Goal: Find specific page/section: Find specific page/section

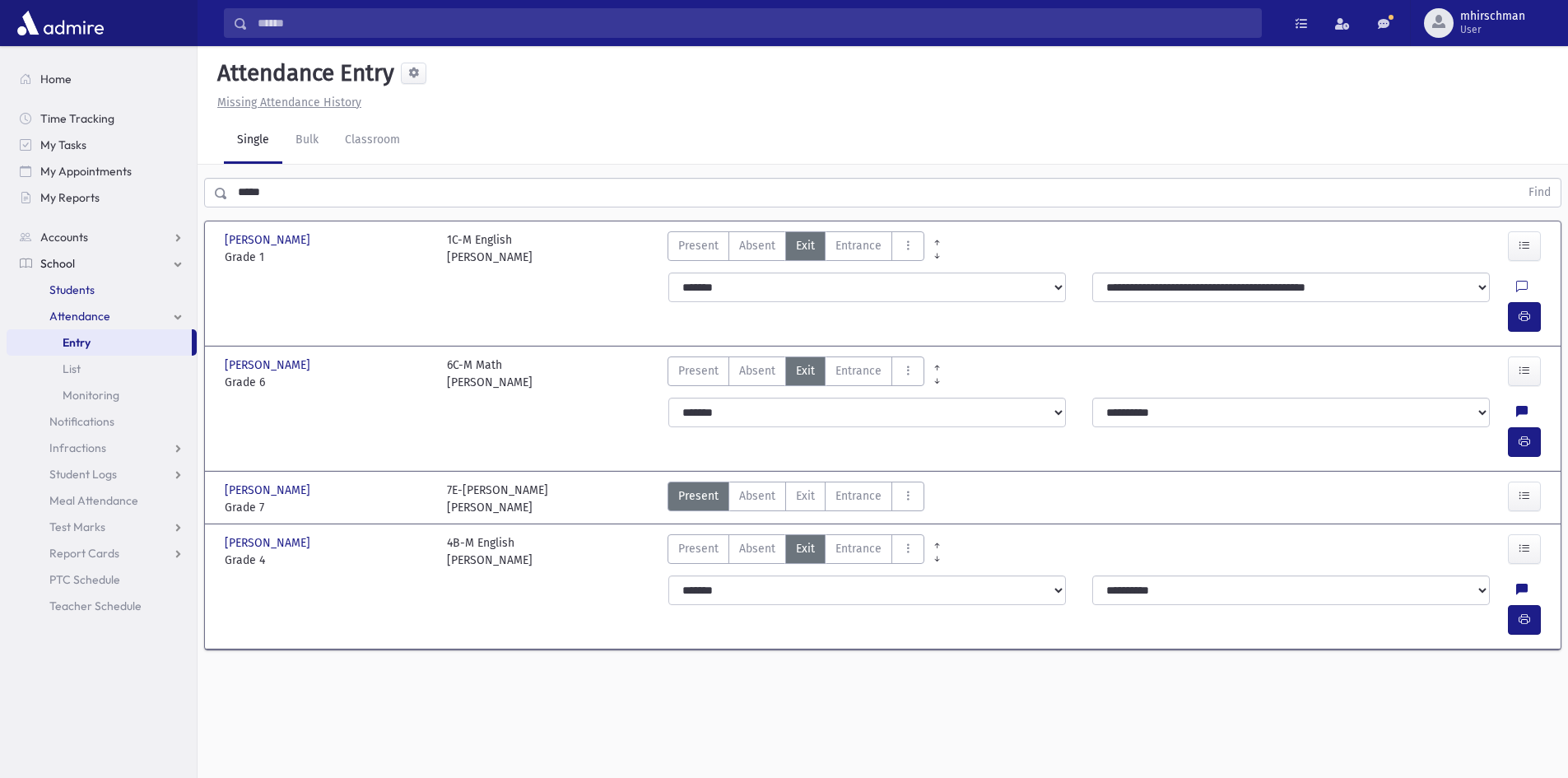
click at [74, 283] on span "Students" at bounding box center [71, 289] width 45 height 14
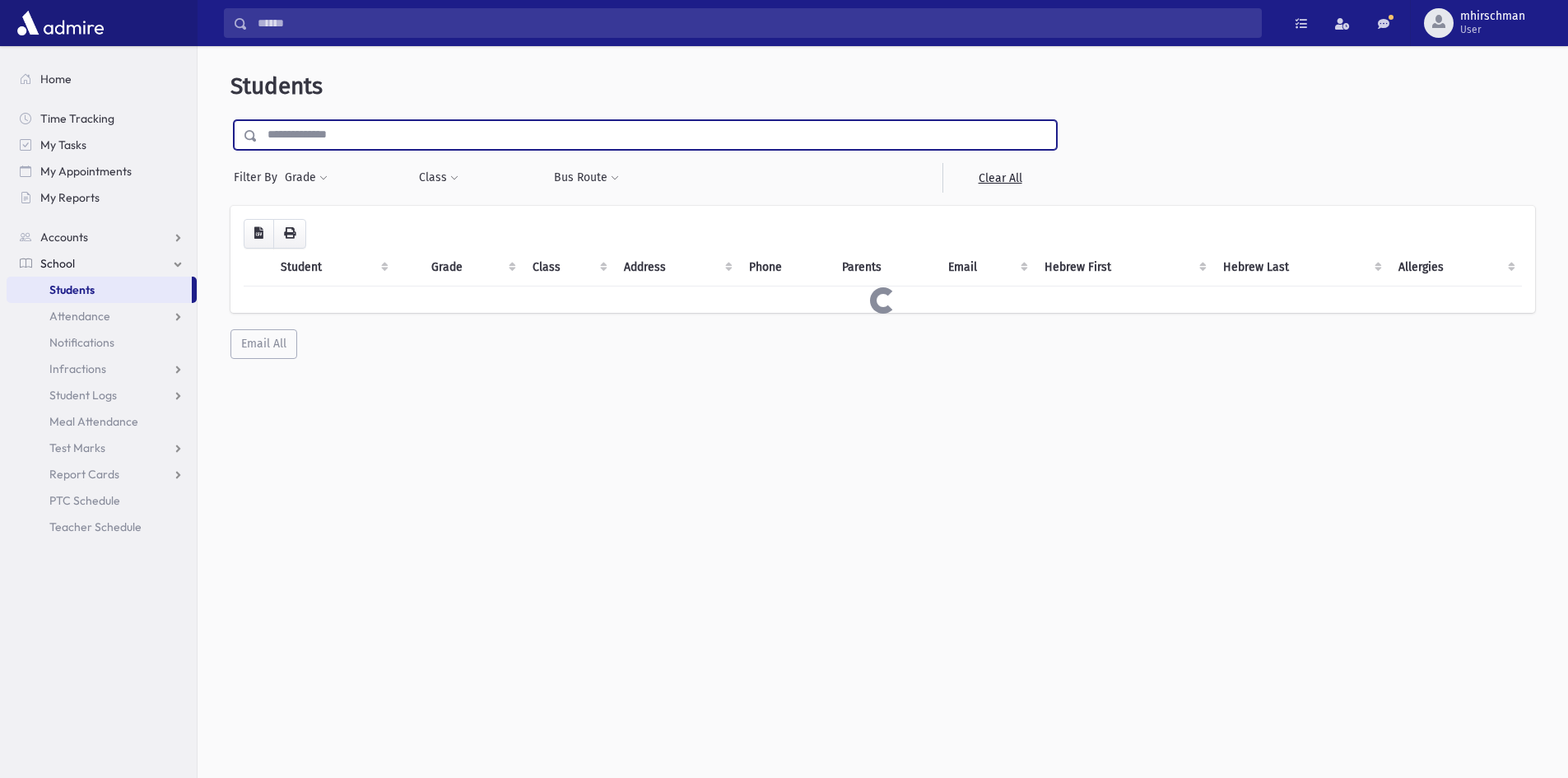
click at [298, 126] on input "text" at bounding box center [656, 134] width 798 height 30
type input "*"
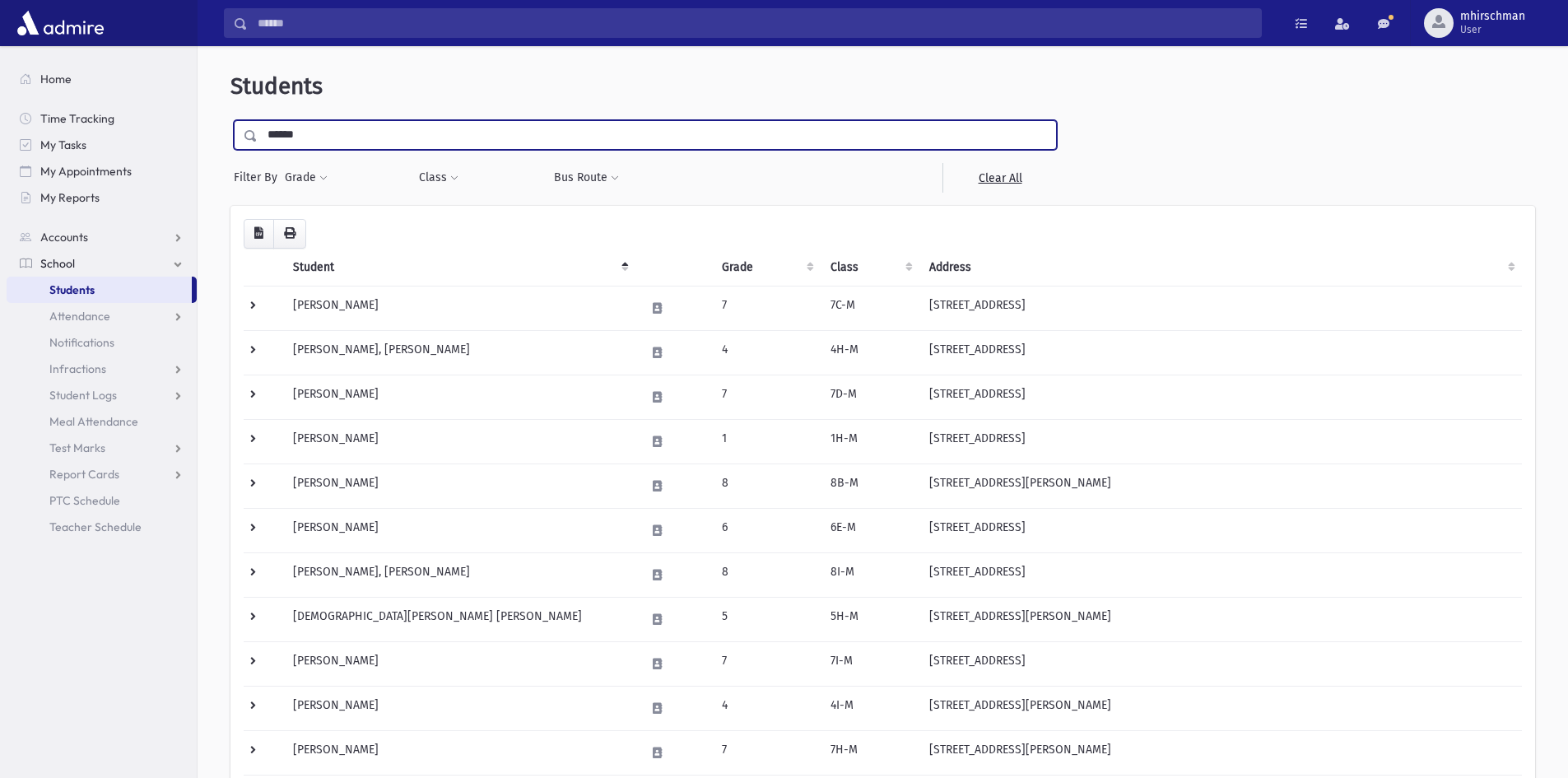
type input "******"
click at [230, 120] on input "submit" at bounding box center [253, 131] width 46 height 22
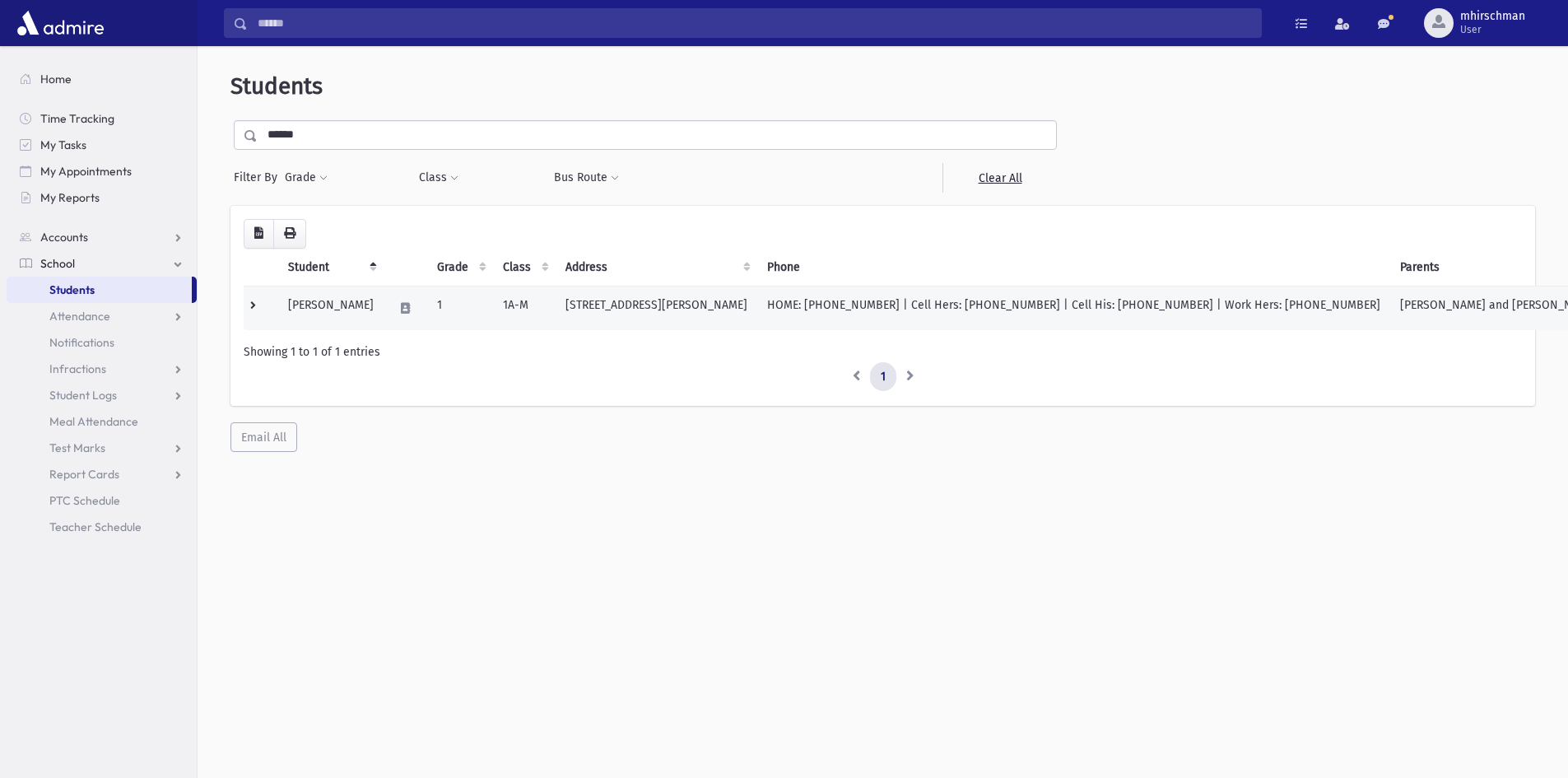
click at [345, 303] on td "[PERSON_NAME]" at bounding box center [331, 307] width 106 height 44
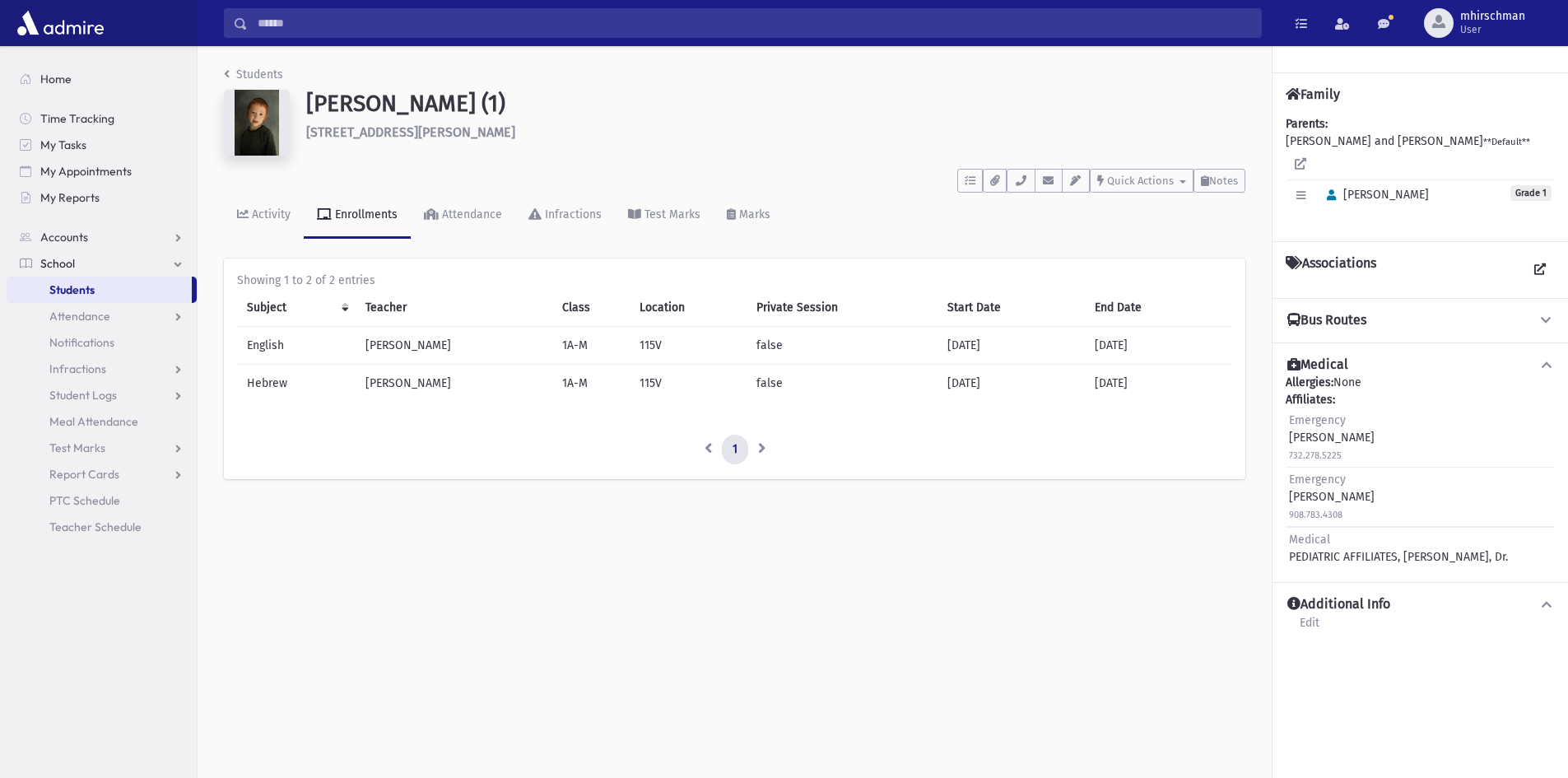
click at [1540, 314] on icon at bounding box center [1546, 320] width 14 height 12
